Goal: Task Accomplishment & Management: Manage account settings

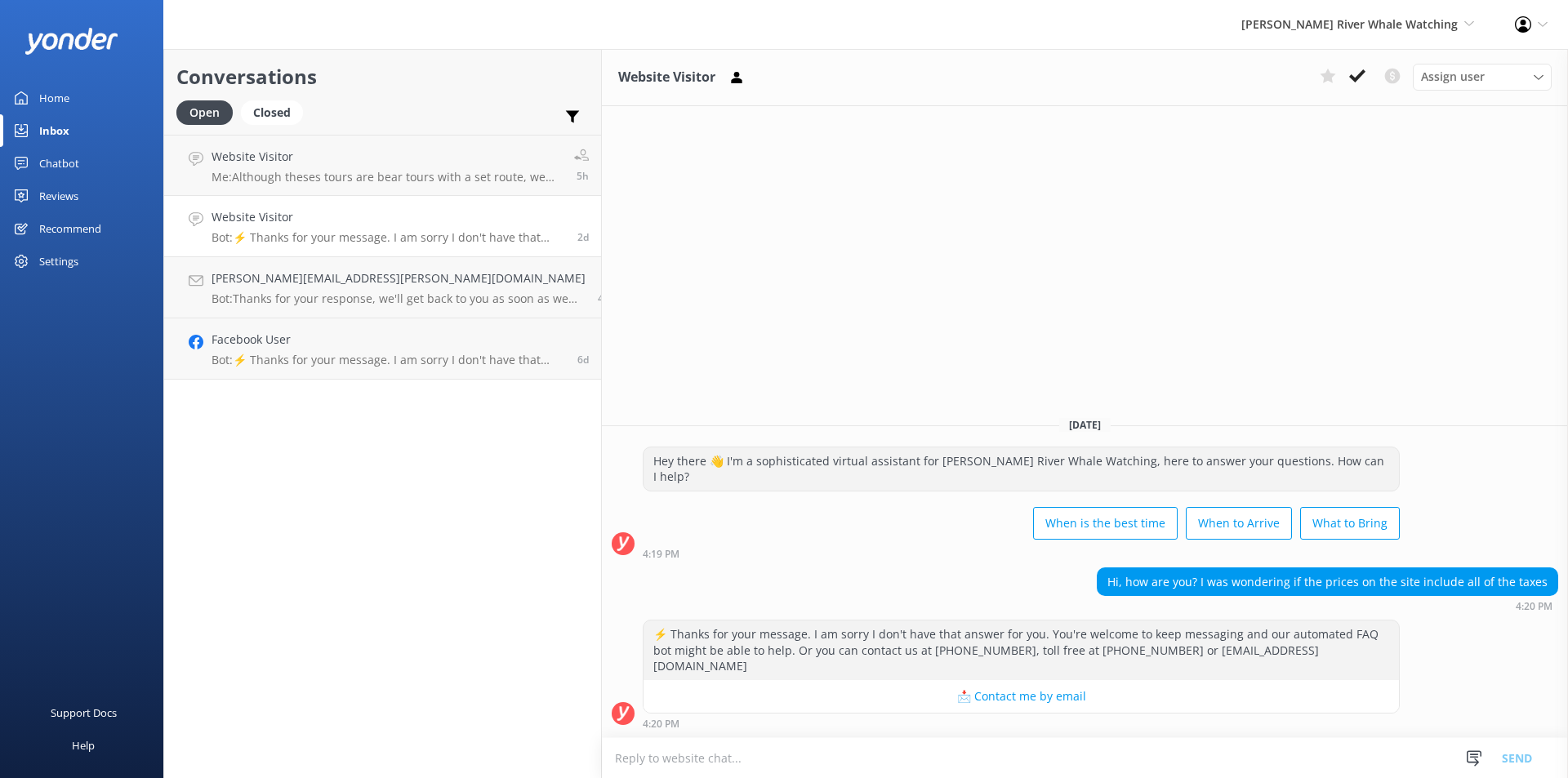
click at [285, 150] on h4 "Website Visitor" at bounding box center [387, 156] width 350 height 18
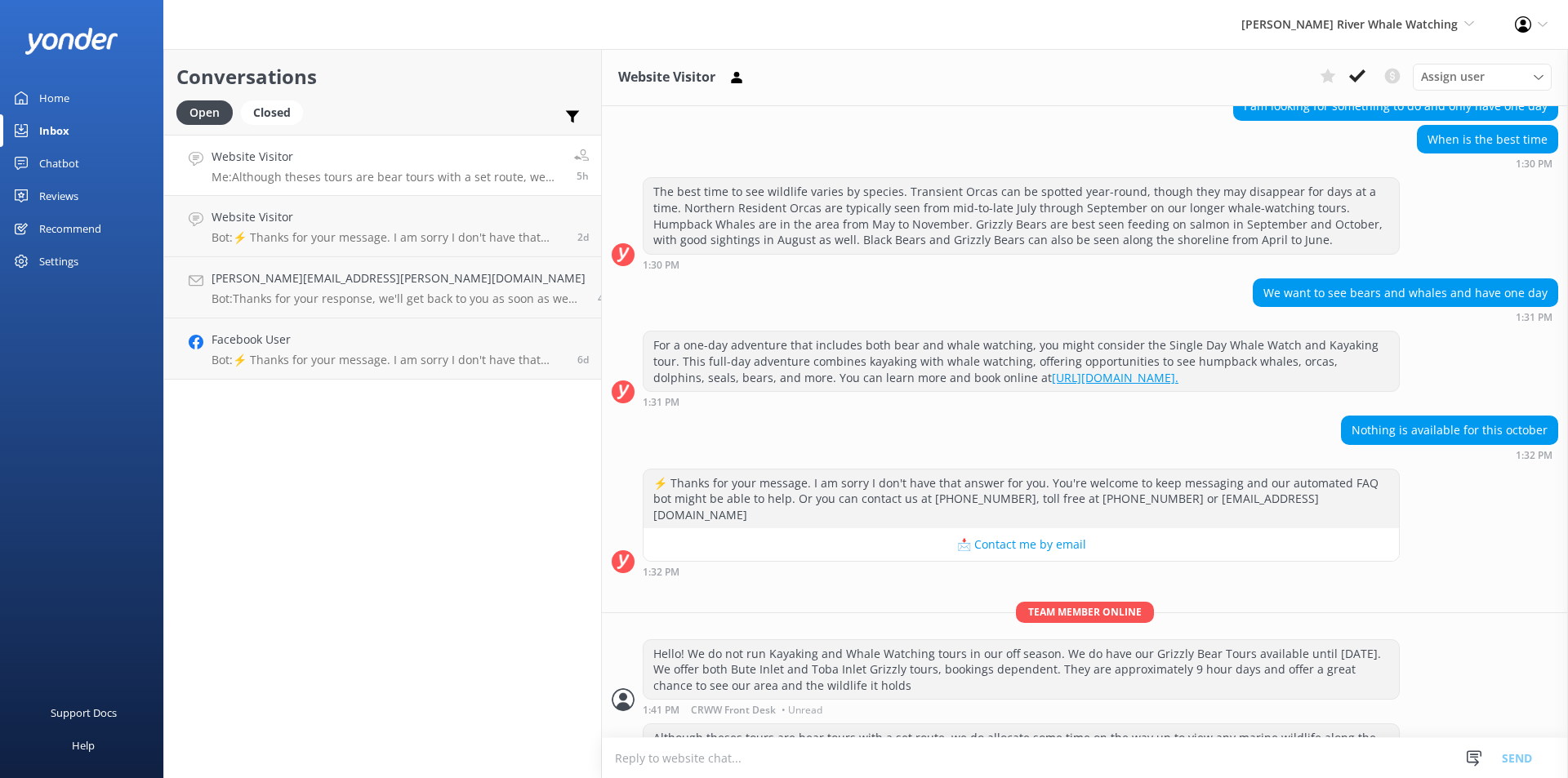
scroll to position [185, 0]
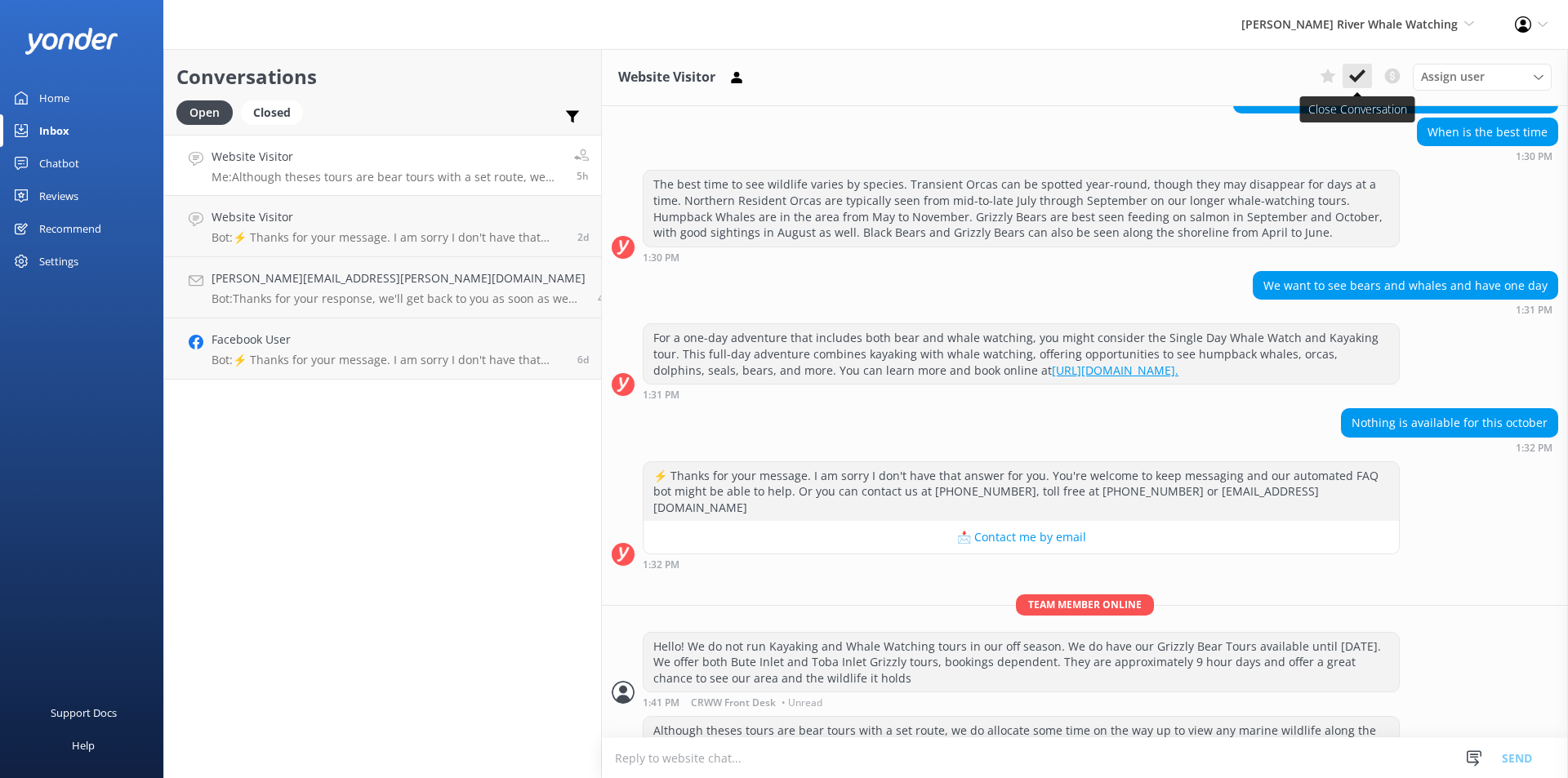
click at [1358, 72] on icon at bounding box center [1357, 76] width 16 height 16
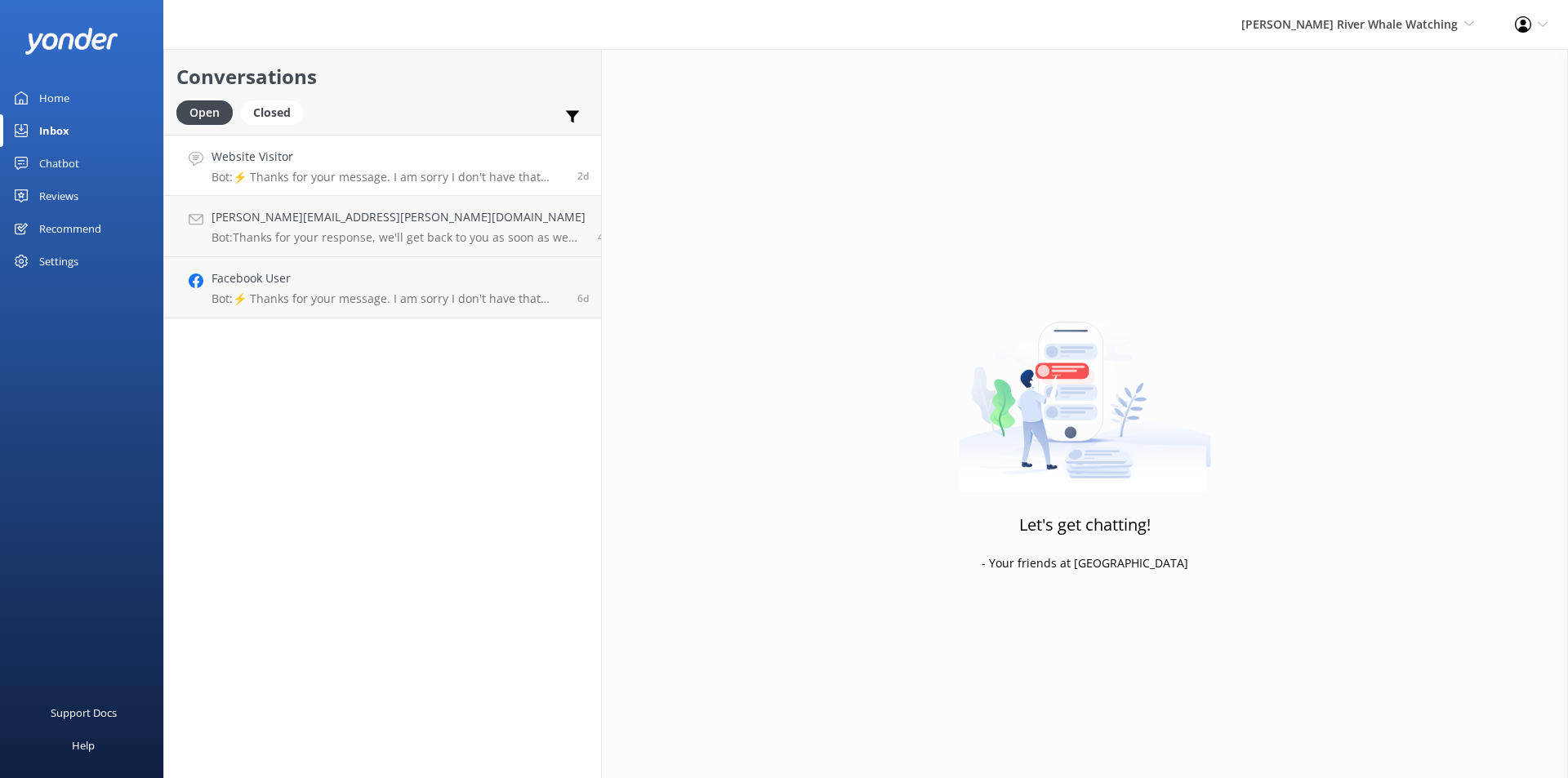
click at [295, 179] on p "Bot: ⚡ Thanks for your message. I am sorry I don't have that answer for you. Yo…" at bounding box center [389, 177] width 354 height 14
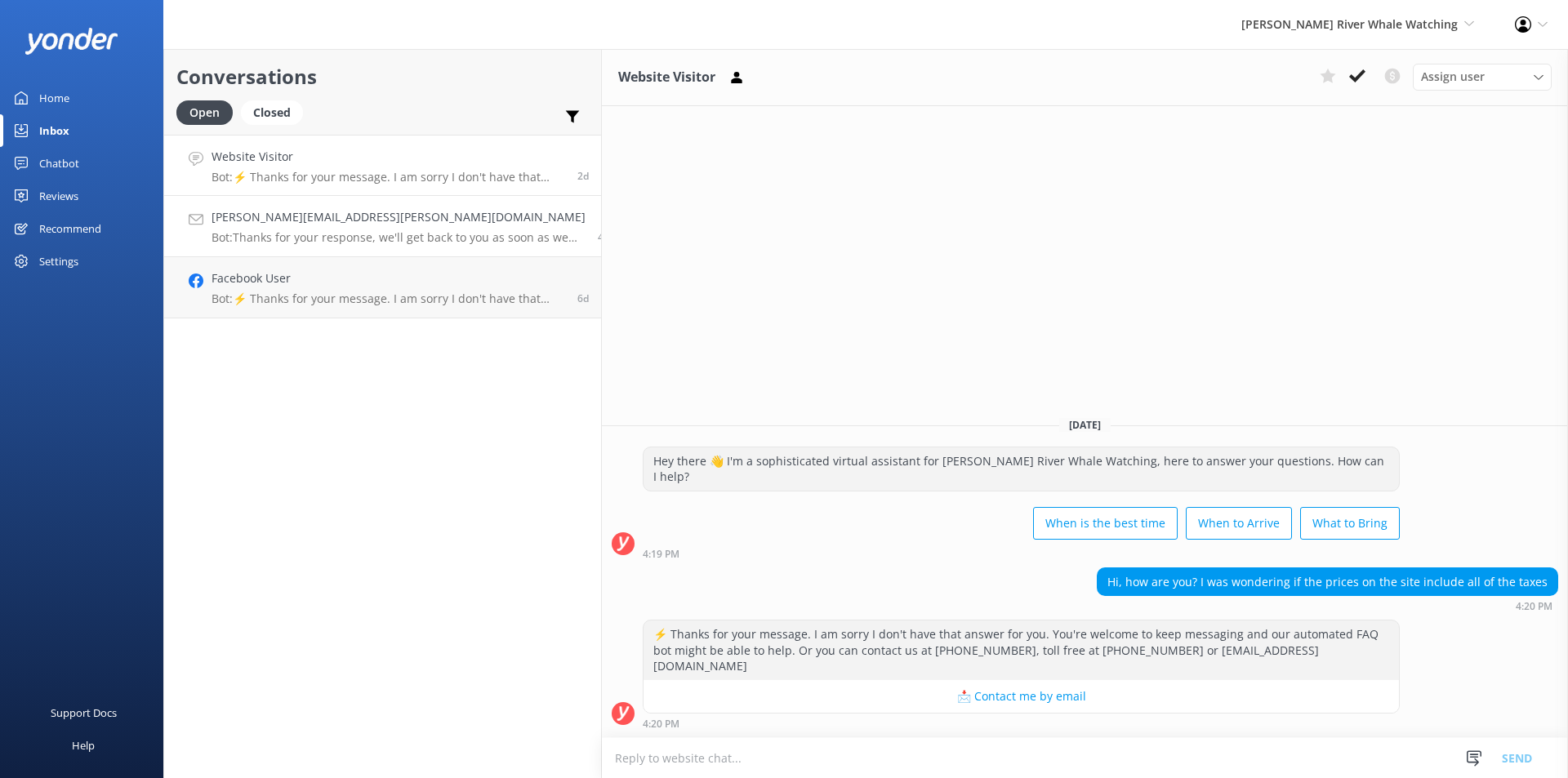
click at [298, 236] on p "Bot: Thanks for your response, we'll get back to you as soon as we can during o…" at bounding box center [399, 237] width 374 height 14
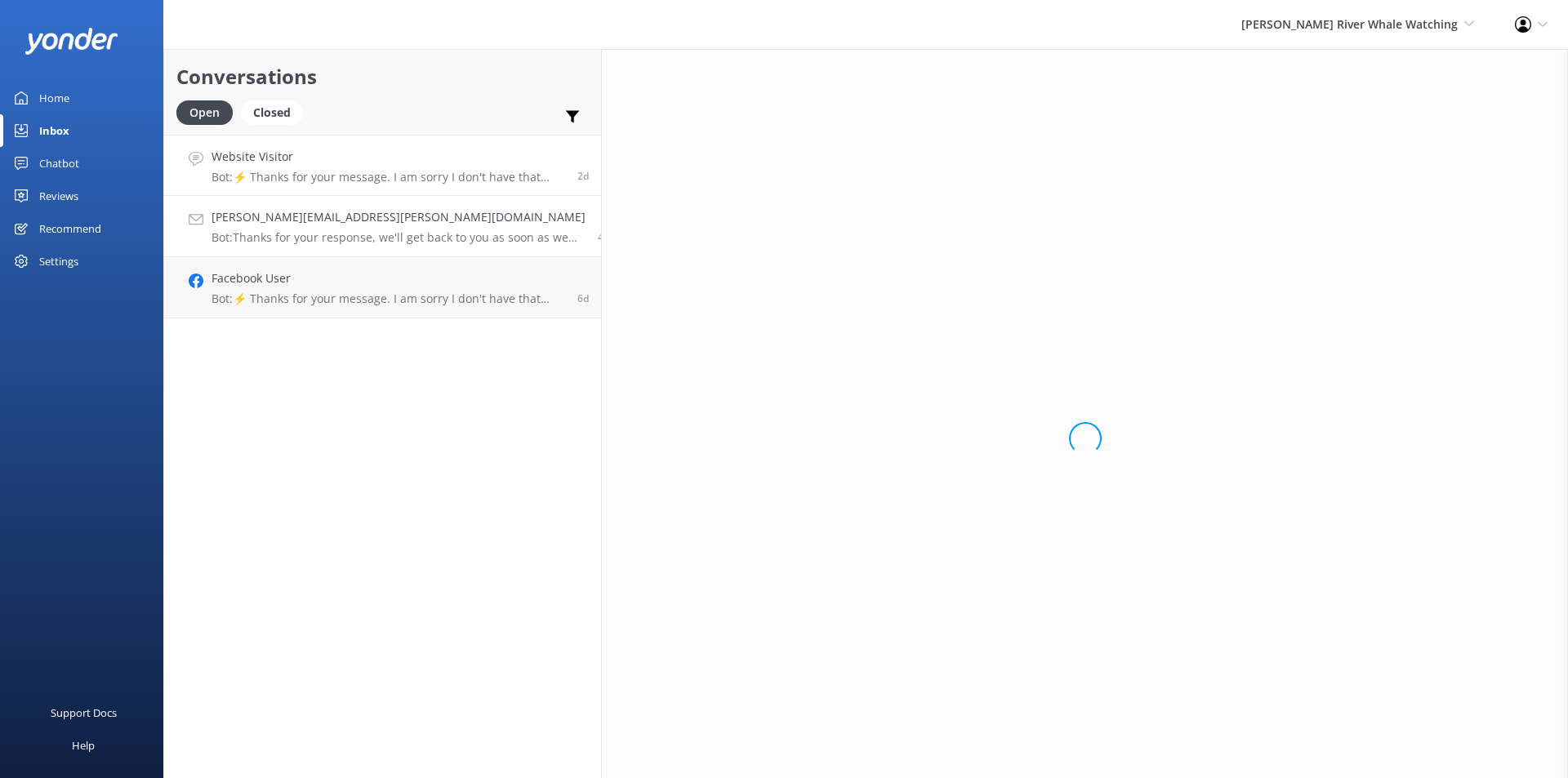
click at [339, 159] on h4 "Website Visitor" at bounding box center [389, 156] width 354 height 18
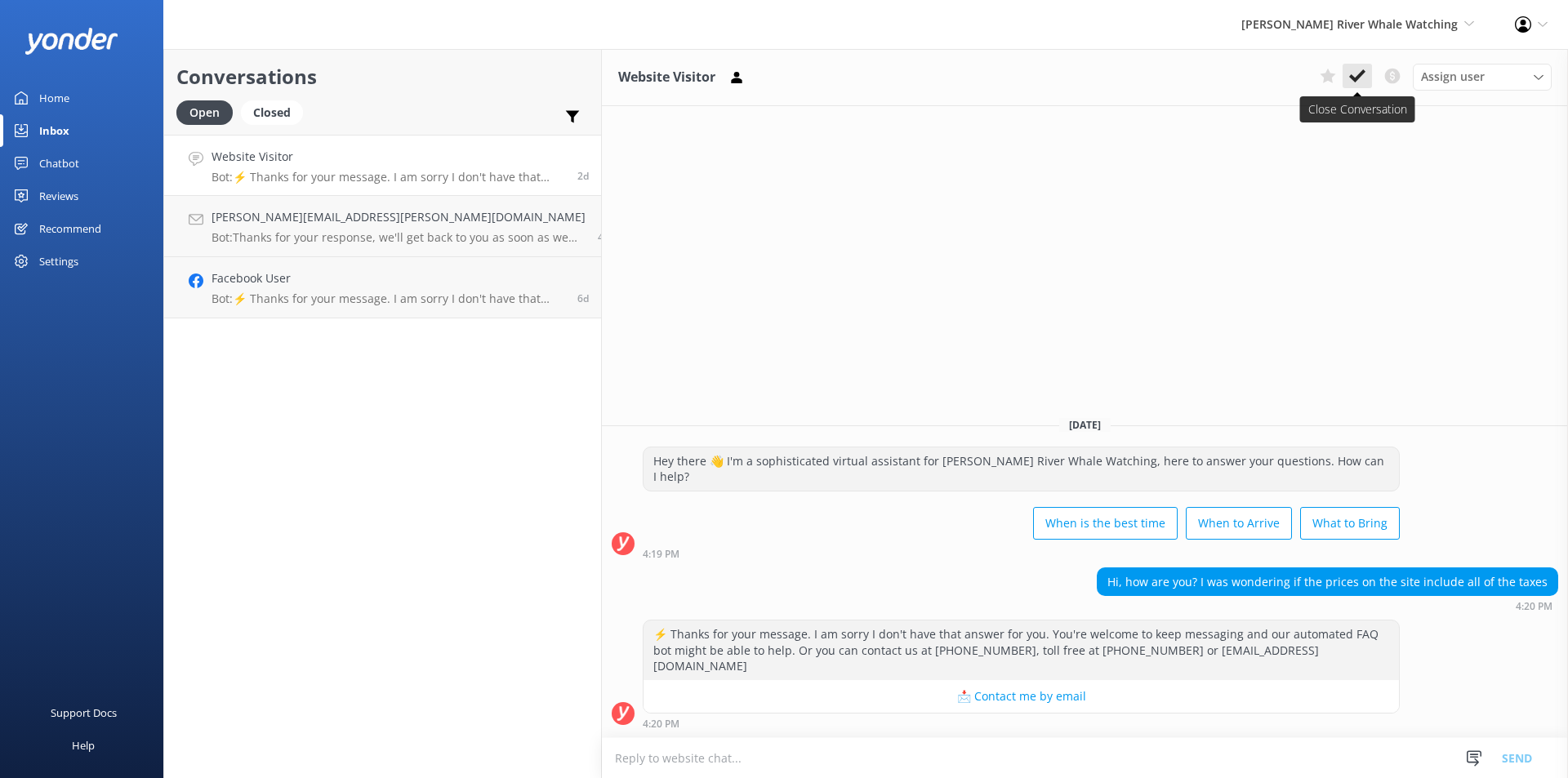
click at [1348, 71] on button at bounding box center [1357, 76] width 30 height 25
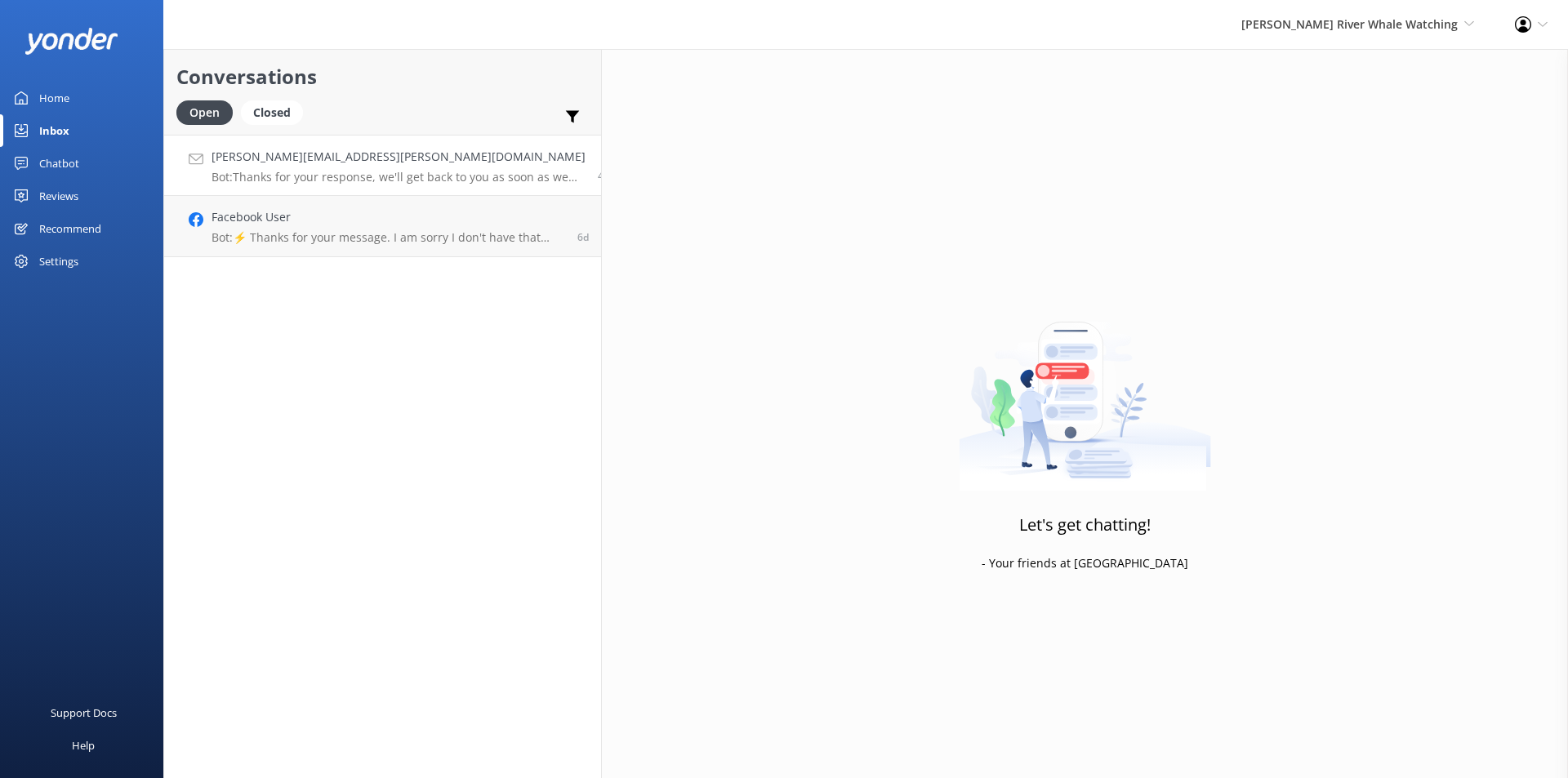
click at [338, 160] on h4 "[PERSON_NAME][EMAIL_ADDRESS][PERSON_NAME][DOMAIN_NAME]" at bounding box center [399, 156] width 374 height 18
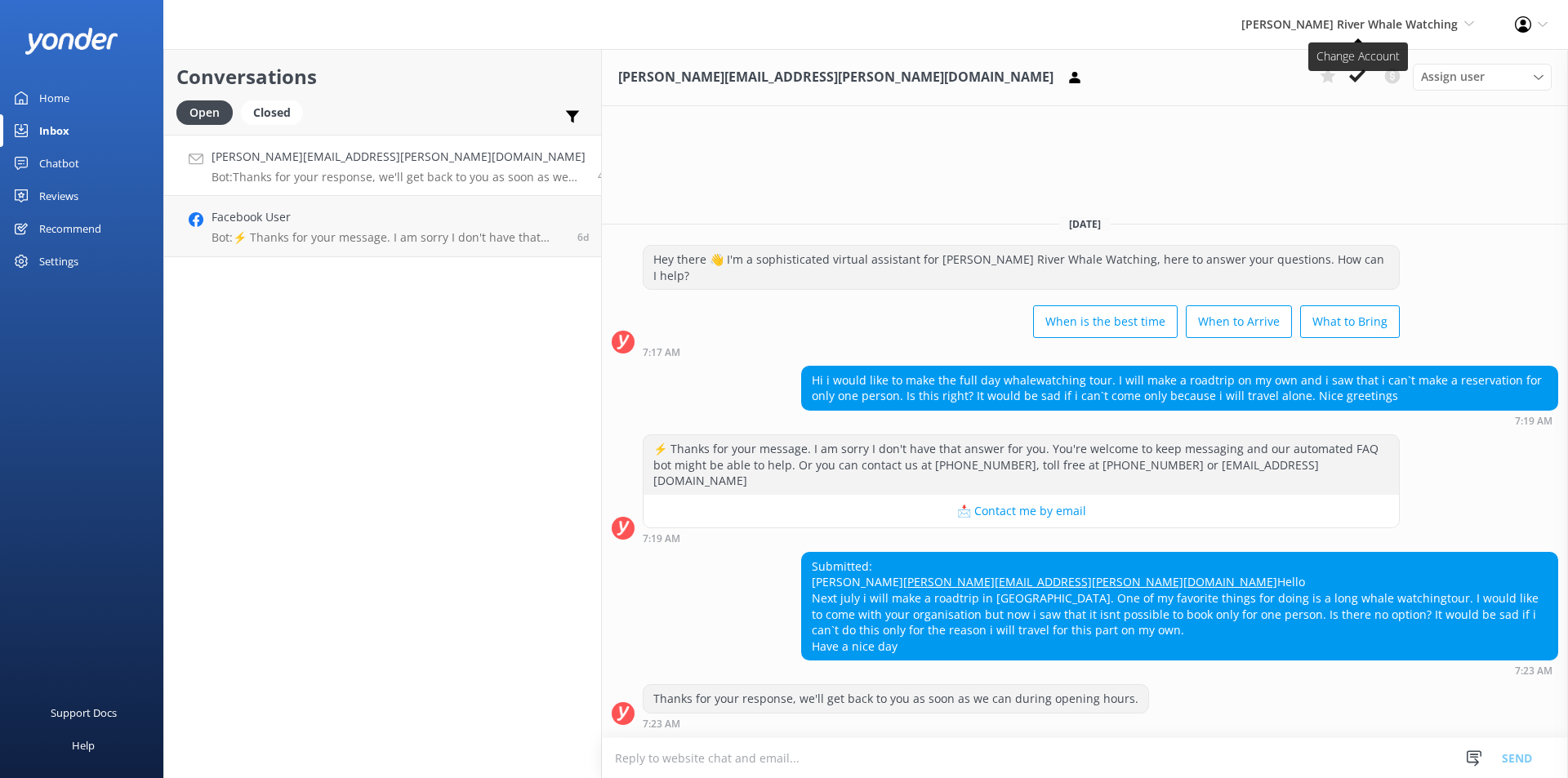
click at [1396, 19] on span "[PERSON_NAME] River Whale Watching" at bounding box center [1349, 24] width 217 height 15
click at [1384, 78] on link "Wildcoast Adventures" at bounding box center [1413, 71] width 163 height 39
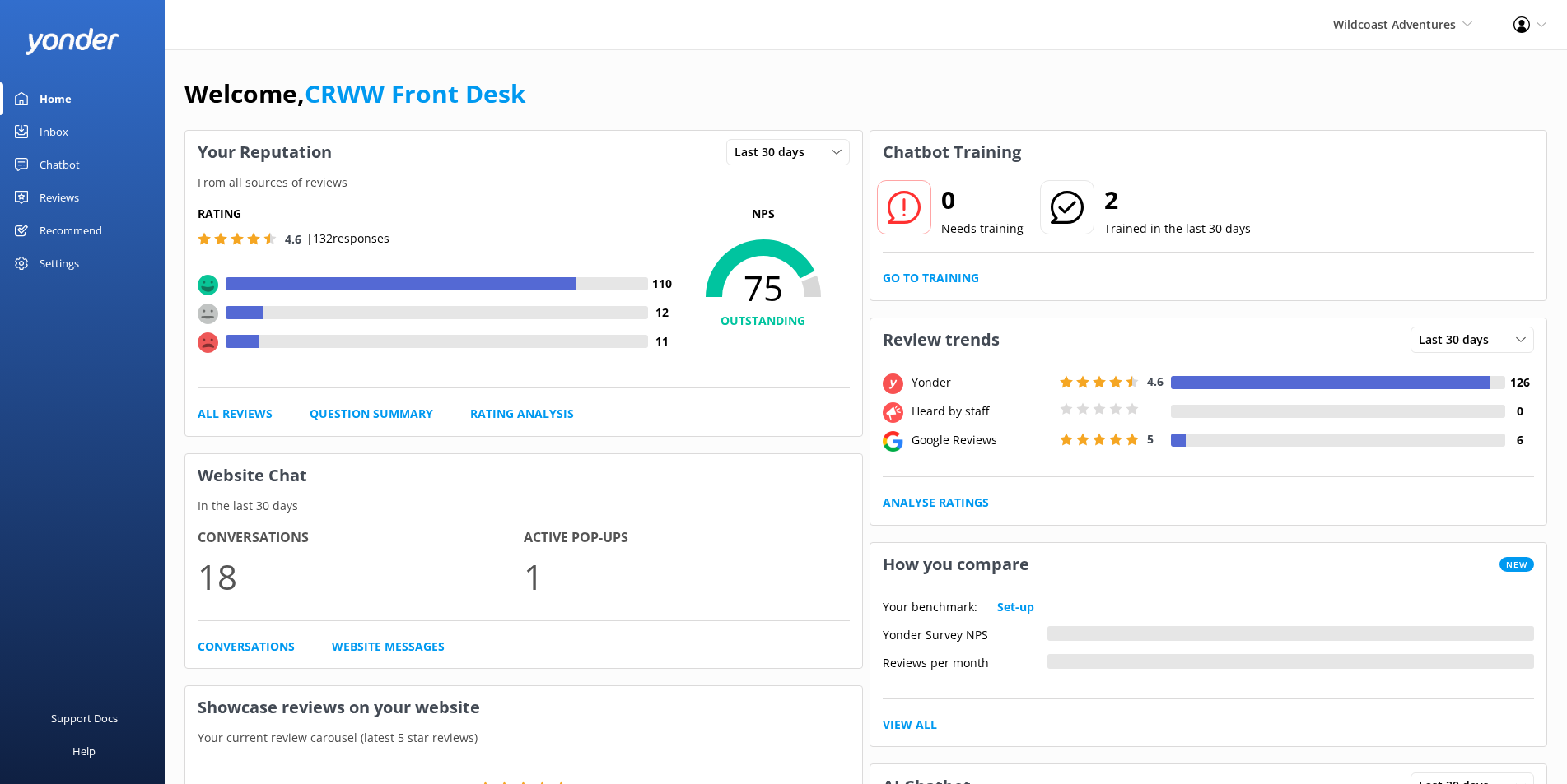
click at [45, 123] on div "Inbox" at bounding box center [54, 131] width 29 height 33
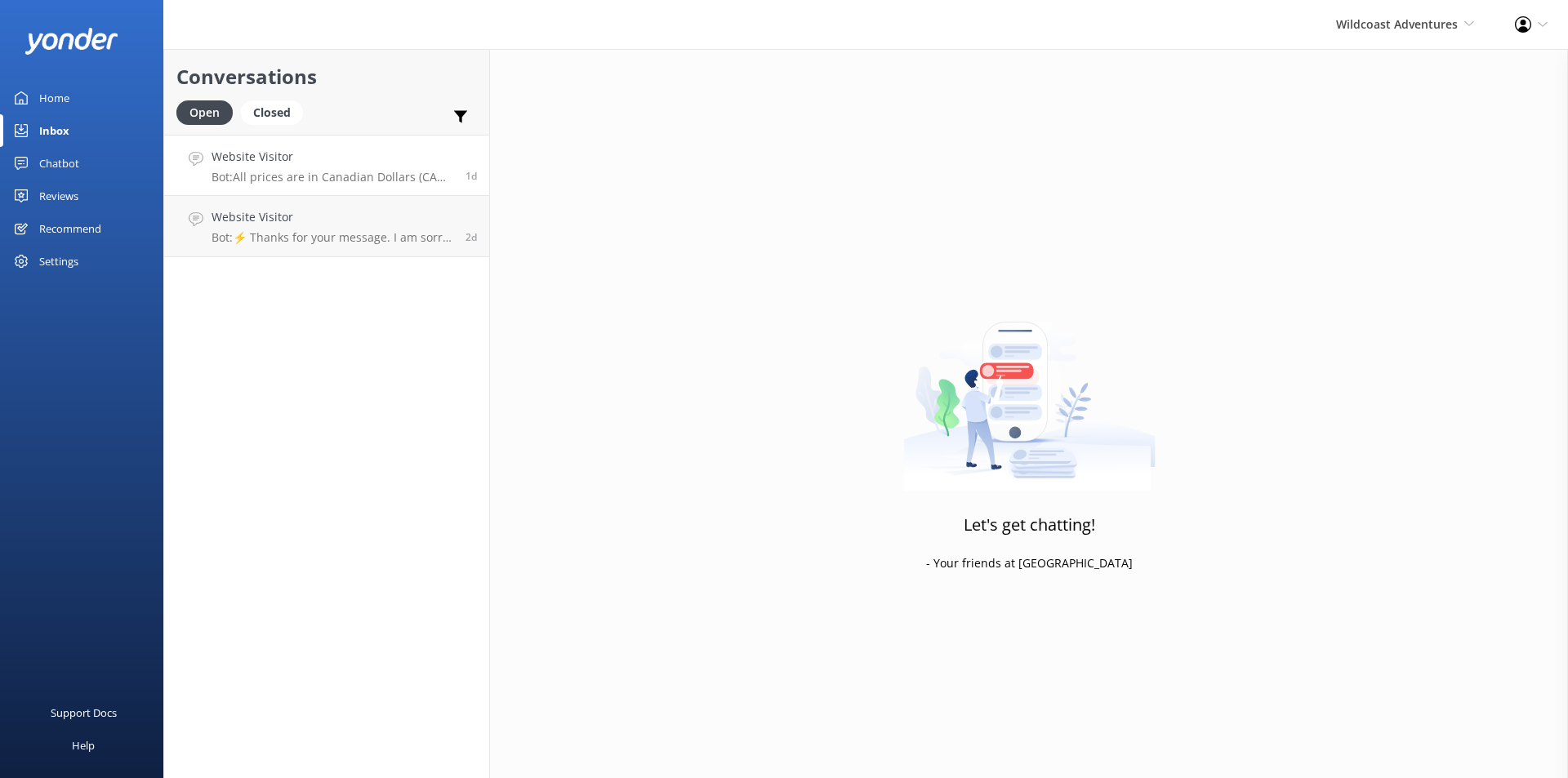
click at [328, 188] on link "Website Visitor Bot: All prices are in Canadian Dollars (CAD). For conversion t…" at bounding box center [327, 165] width 325 height 61
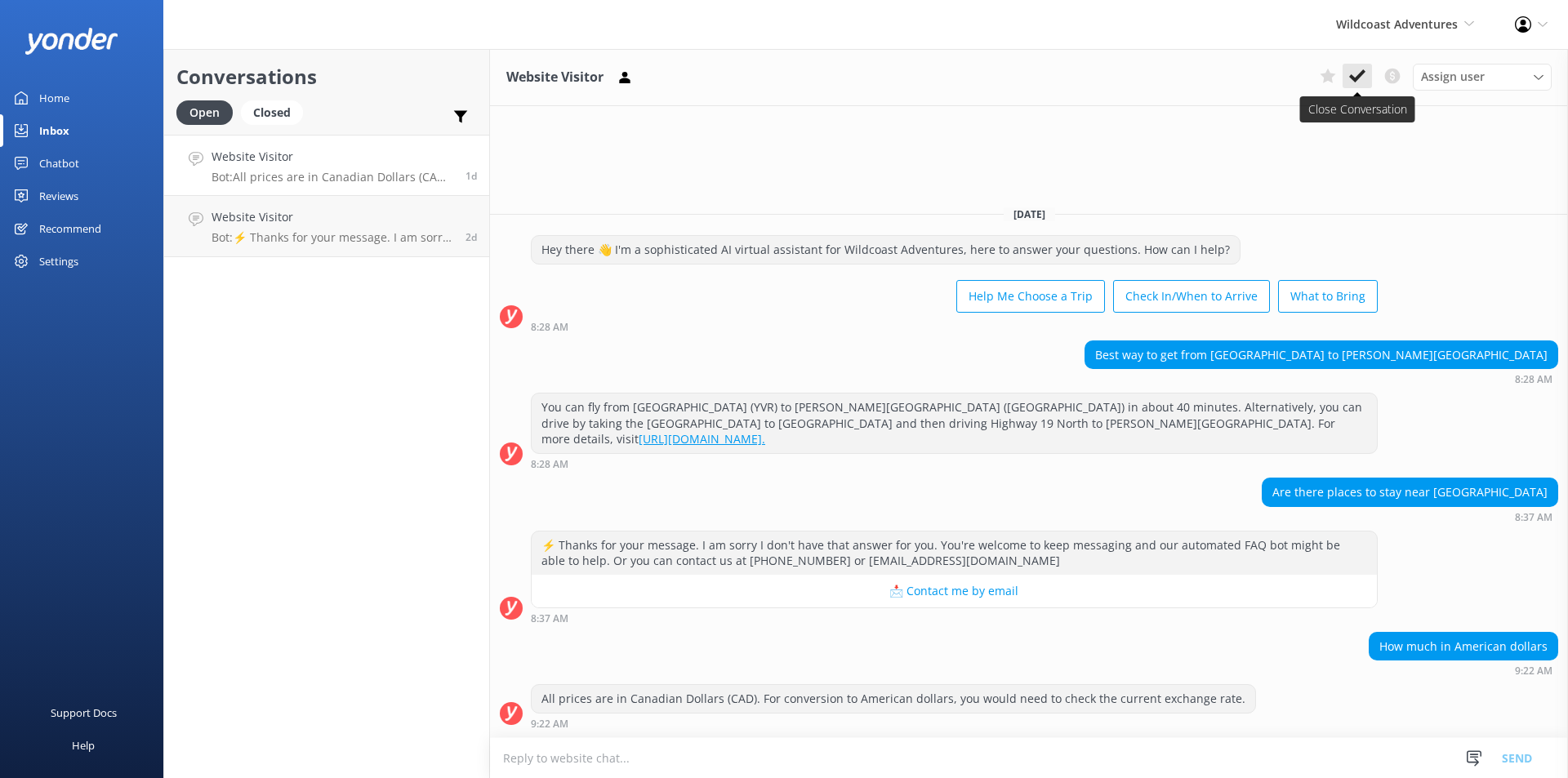
click at [1364, 71] on icon at bounding box center [1357, 76] width 16 height 16
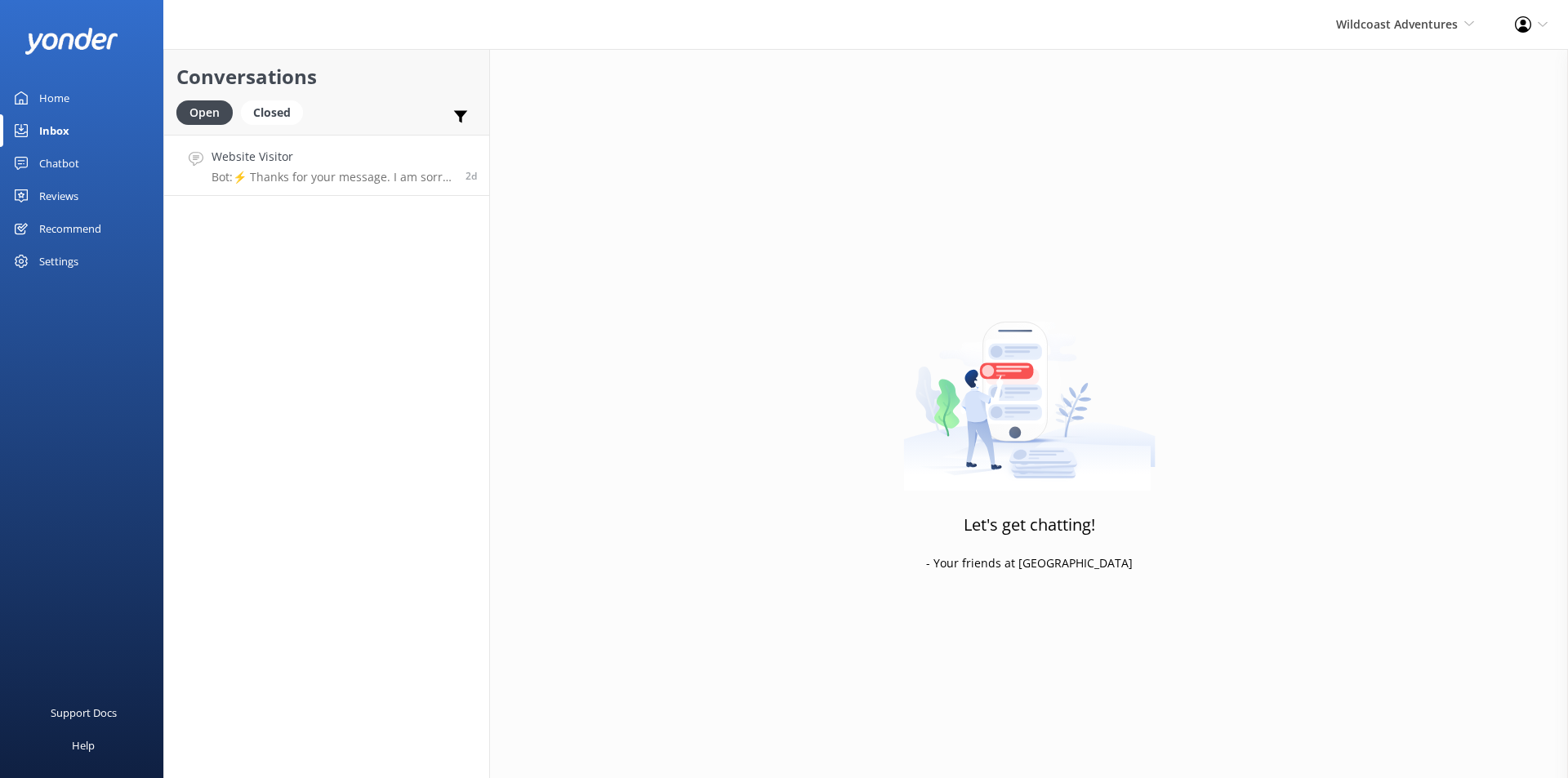
click at [276, 175] on p "Bot: ⚡ Thanks for your message. I am sorry I don't have that answer for you. Yo…" at bounding box center [332, 177] width 241 height 14
